Goal: Check status: Check status

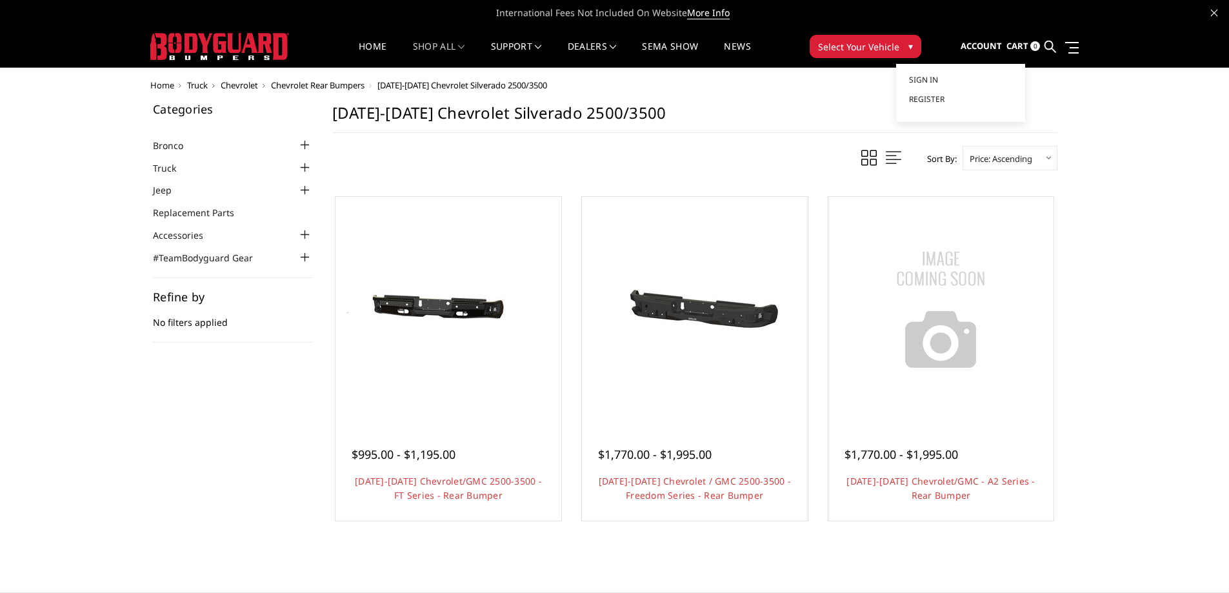
click at [973, 44] on span "Account" at bounding box center [980, 46] width 41 height 12
click at [951, 86] on link "Sign in" at bounding box center [960, 79] width 103 height 19
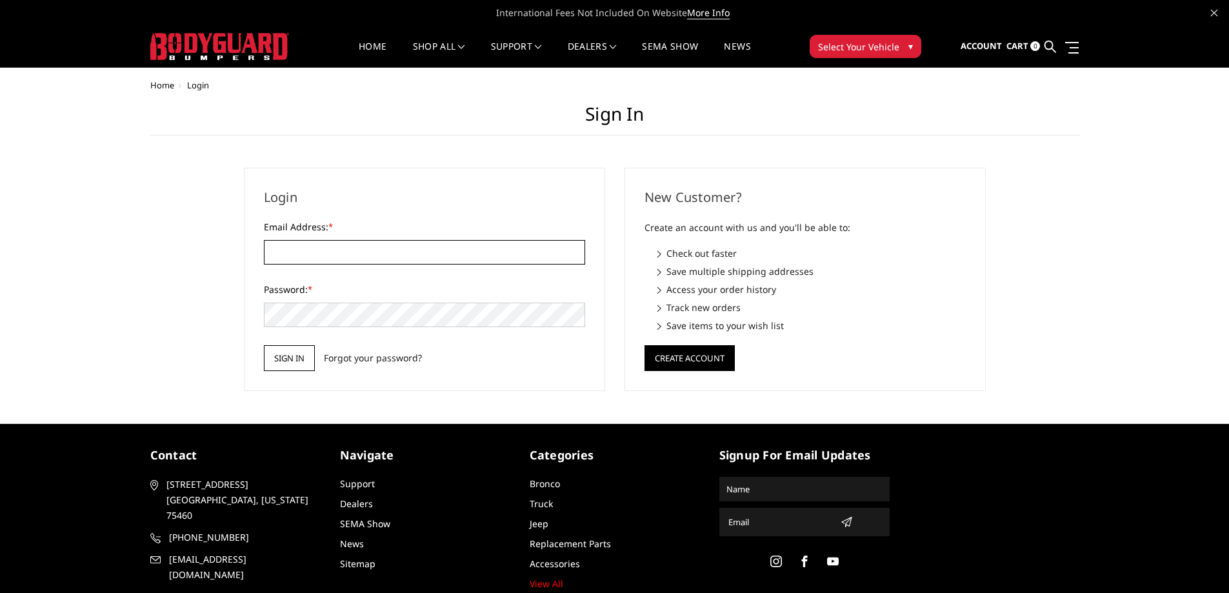
type input "[PERSON_NAME][EMAIL_ADDRESS][DOMAIN_NAME]"
click at [297, 350] on input "Sign in" at bounding box center [289, 358] width 51 height 26
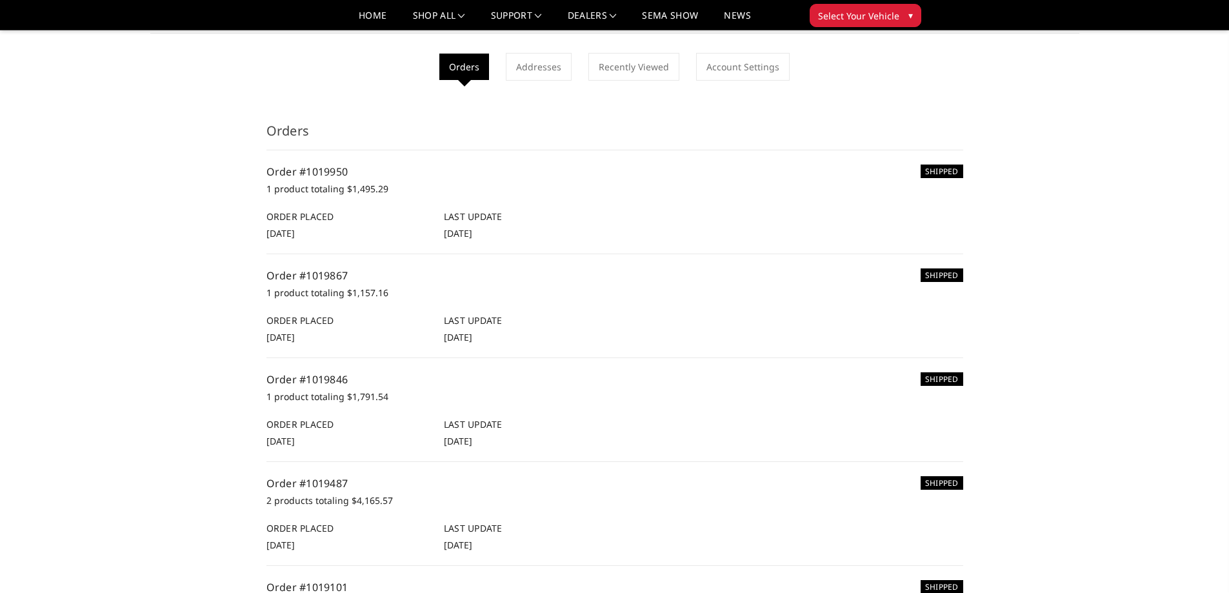
scroll to position [64, 0]
click at [324, 174] on link "Order #1019950" at bounding box center [307, 171] width 82 height 14
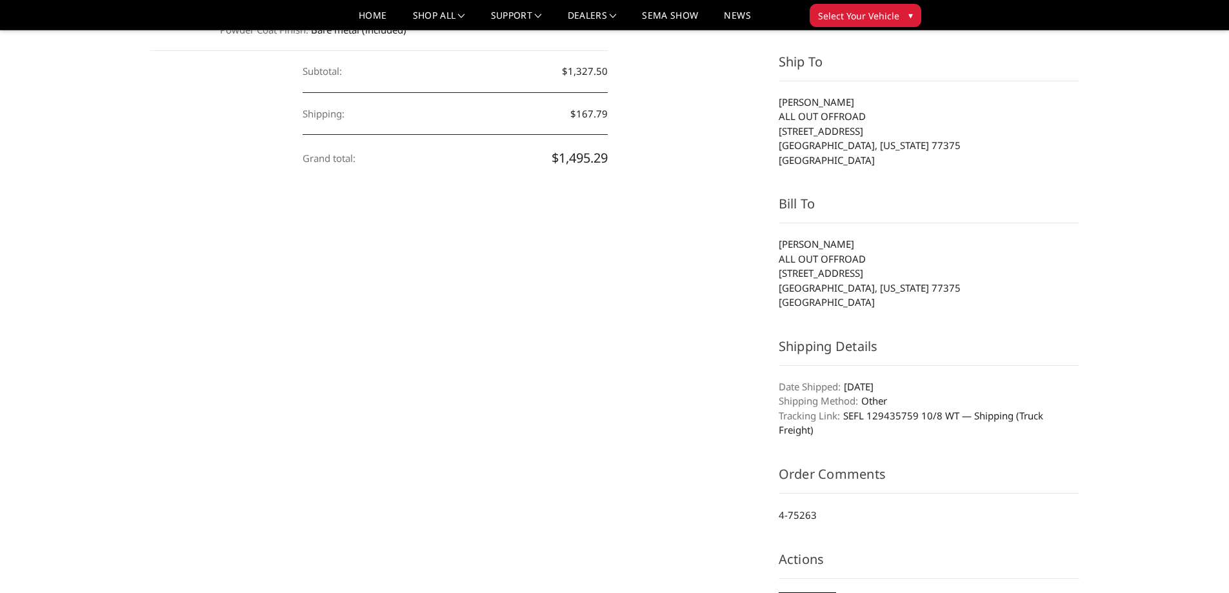
scroll to position [322, 0]
click at [920, 446] on aside "Order Details Order status: SHIPPED Order date: 16th Sep 2025 Order total: $1,4…" at bounding box center [928, 251] width 314 height 751
click at [875, 413] on link "SEFL 129435759 10/8 WT — Shipping (Truck Freight)" at bounding box center [910, 422] width 264 height 28
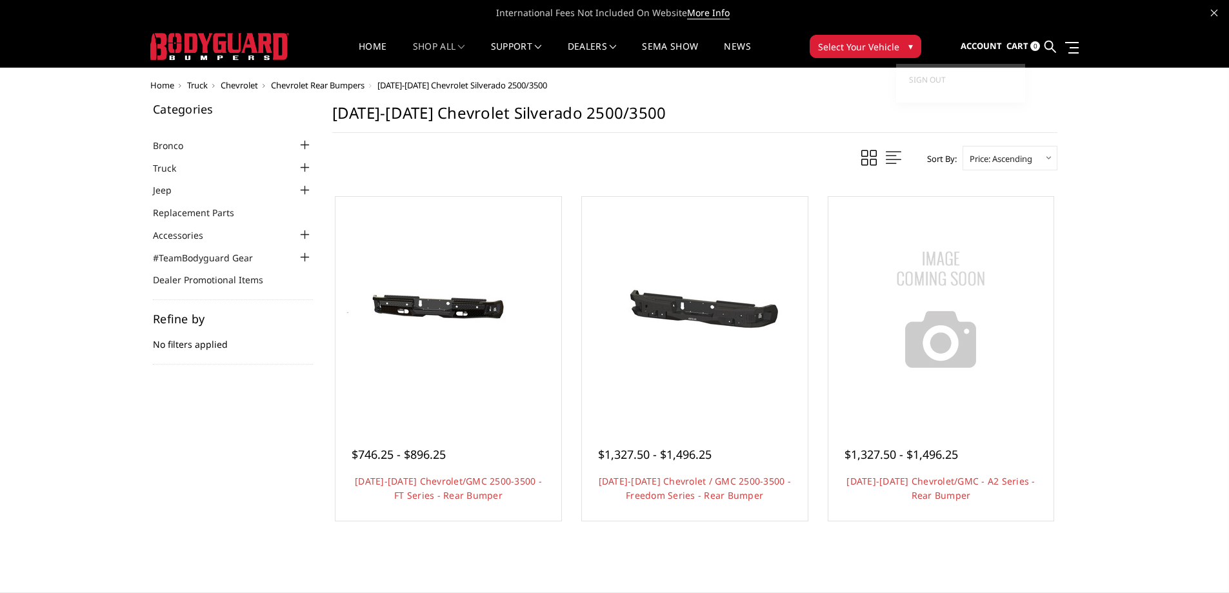
click at [984, 43] on span "Account" at bounding box center [980, 46] width 41 height 12
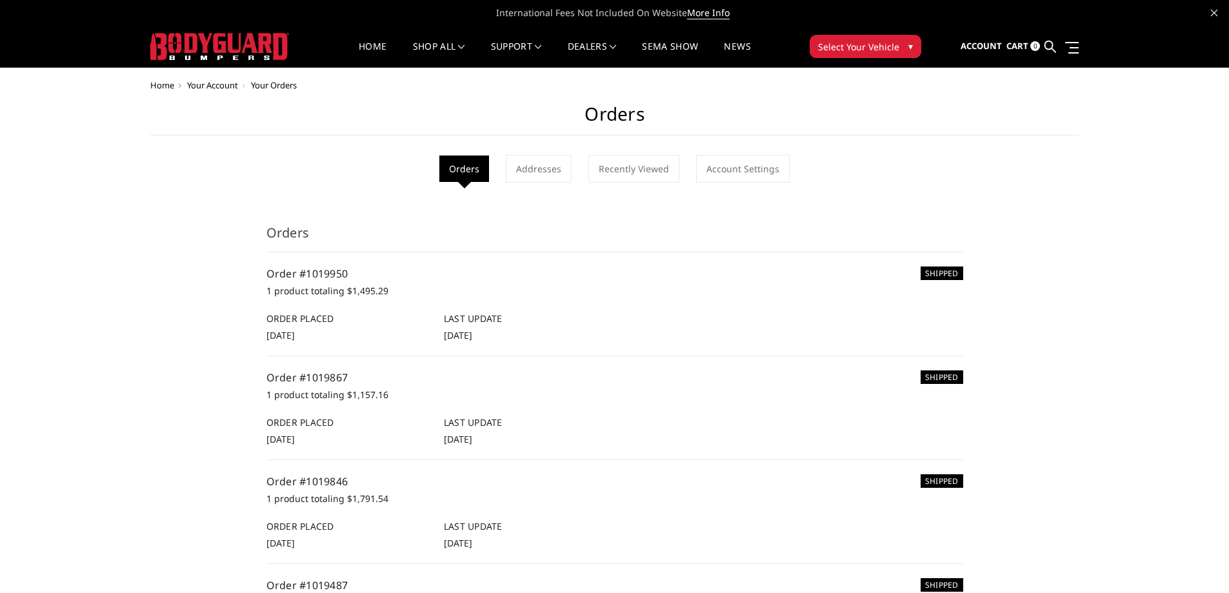
click at [354, 308] on div "SHIPPED Order #1019950 1 product totaling $1,495.29 Order Placed [DATE] Last Up…" at bounding box center [614, 304] width 697 height 76
click at [451, 322] on h6 "Last Update" at bounding box center [526, 319] width 164 height 14
click at [314, 319] on h6 "Order Placed" at bounding box center [348, 319] width 164 height 14
click at [466, 336] on span "[DATE]" at bounding box center [458, 335] width 28 height 12
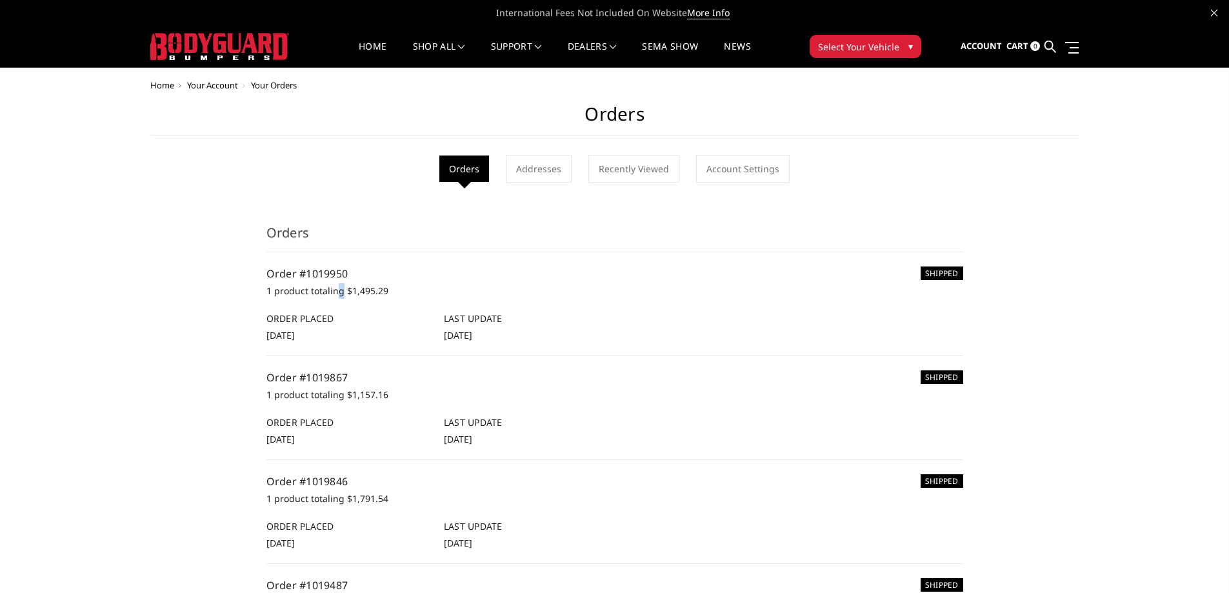
drag, startPoint x: 340, startPoint y: 294, endPoint x: 334, endPoint y: 291, distance: 6.6
click at [338, 294] on p "1 product totaling $1,495.29" at bounding box center [614, 290] width 697 height 15
click at [334, 291] on p "1 product totaling $1,495.29" at bounding box center [614, 290] width 697 height 15
click at [318, 276] on link "Order #1019950" at bounding box center [307, 273] width 82 height 14
click at [317, 274] on link "Order #1019950" at bounding box center [307, 273] width 82 height 14
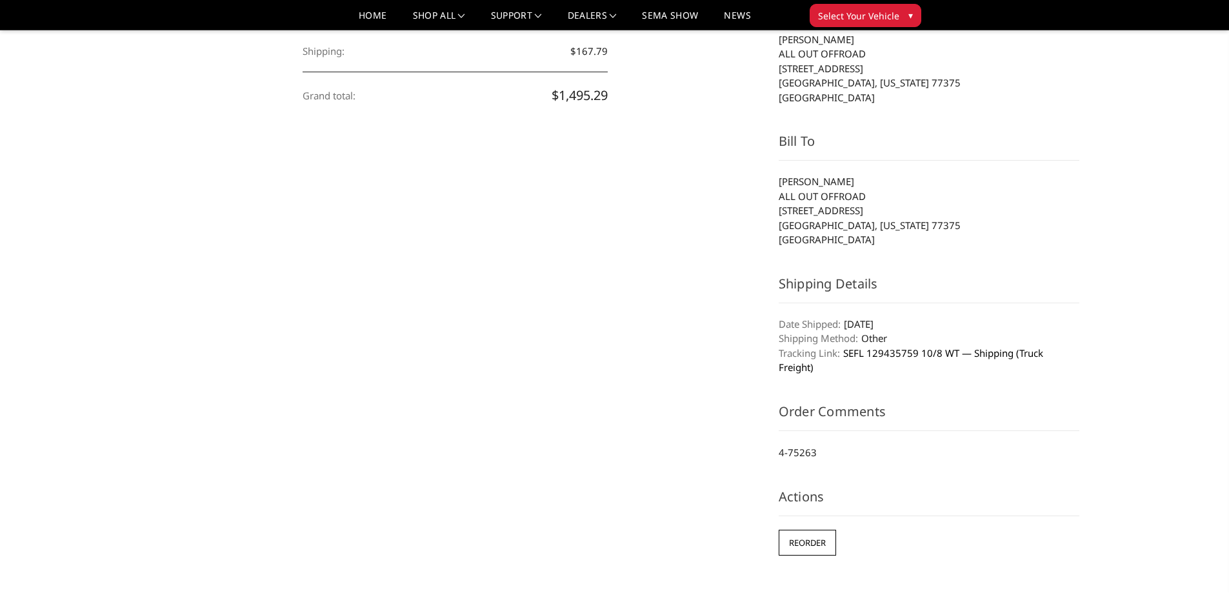
scroll to position [386, 0]
